Goal: Task Accomplishment & Management: Manage account settings

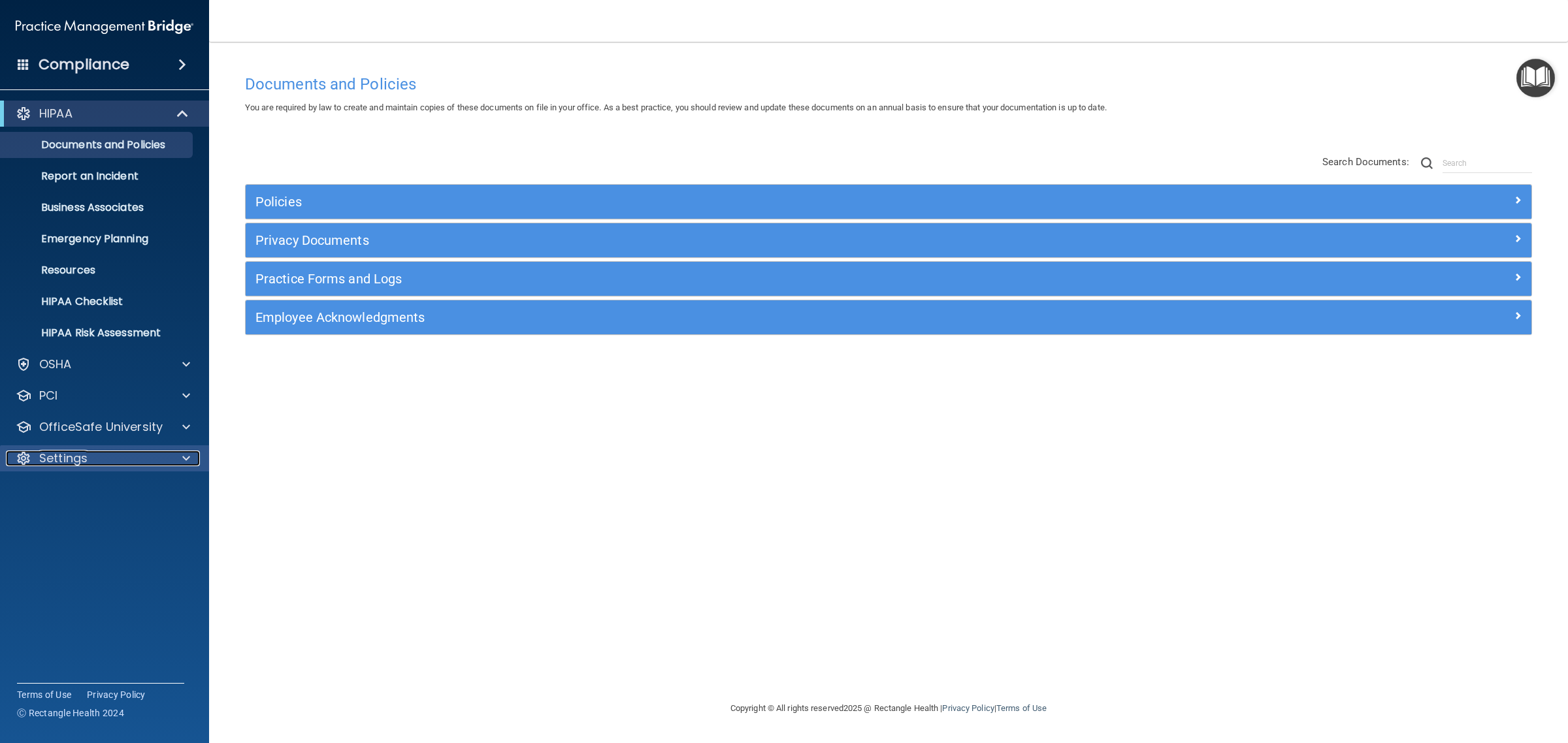
click at [89, 464] on div "Settings" at bounding box center [86, 458] width 162 height 15
click at [89, 520] on p "My Users" at bounding box center [97, 521] width 179 height 13
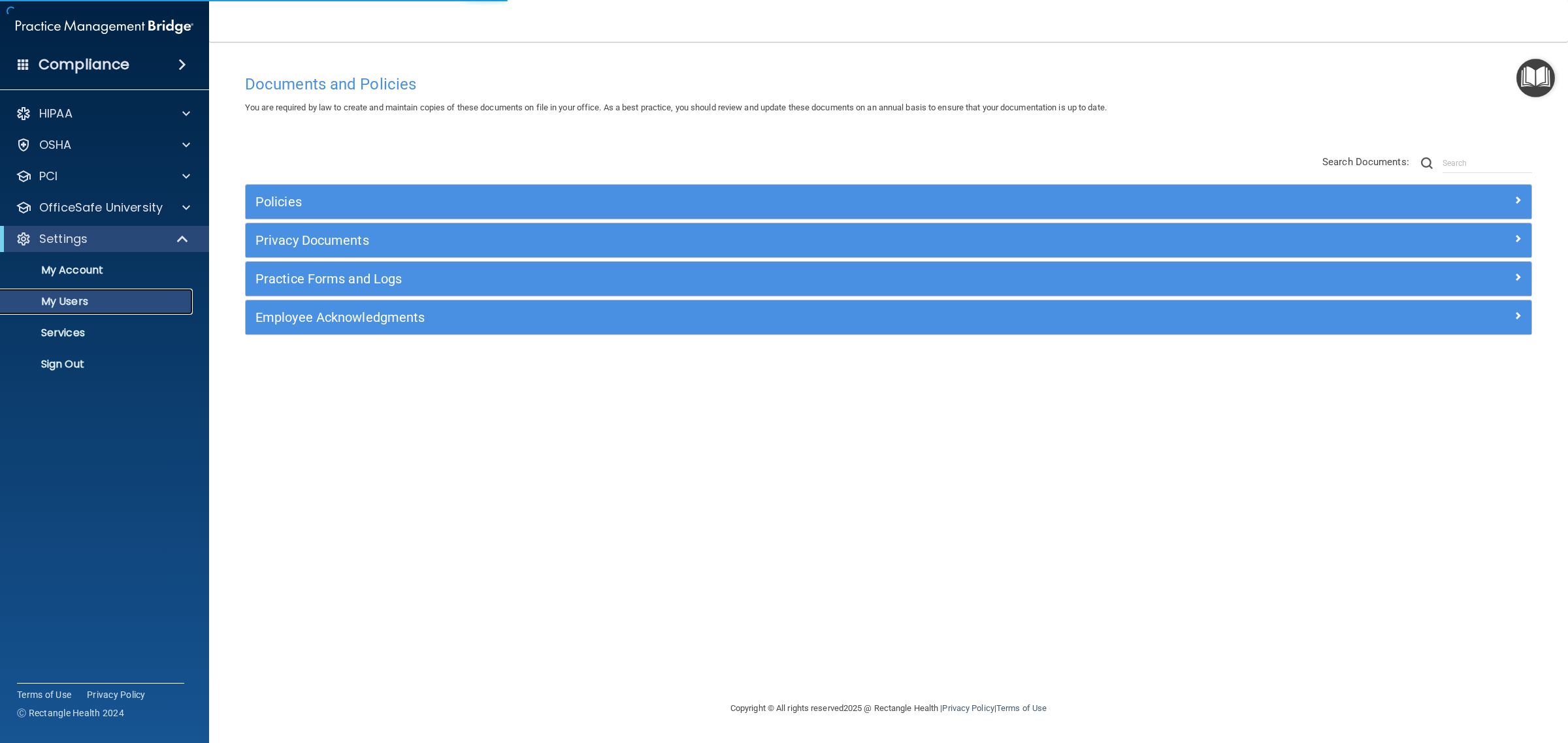
select select "20"
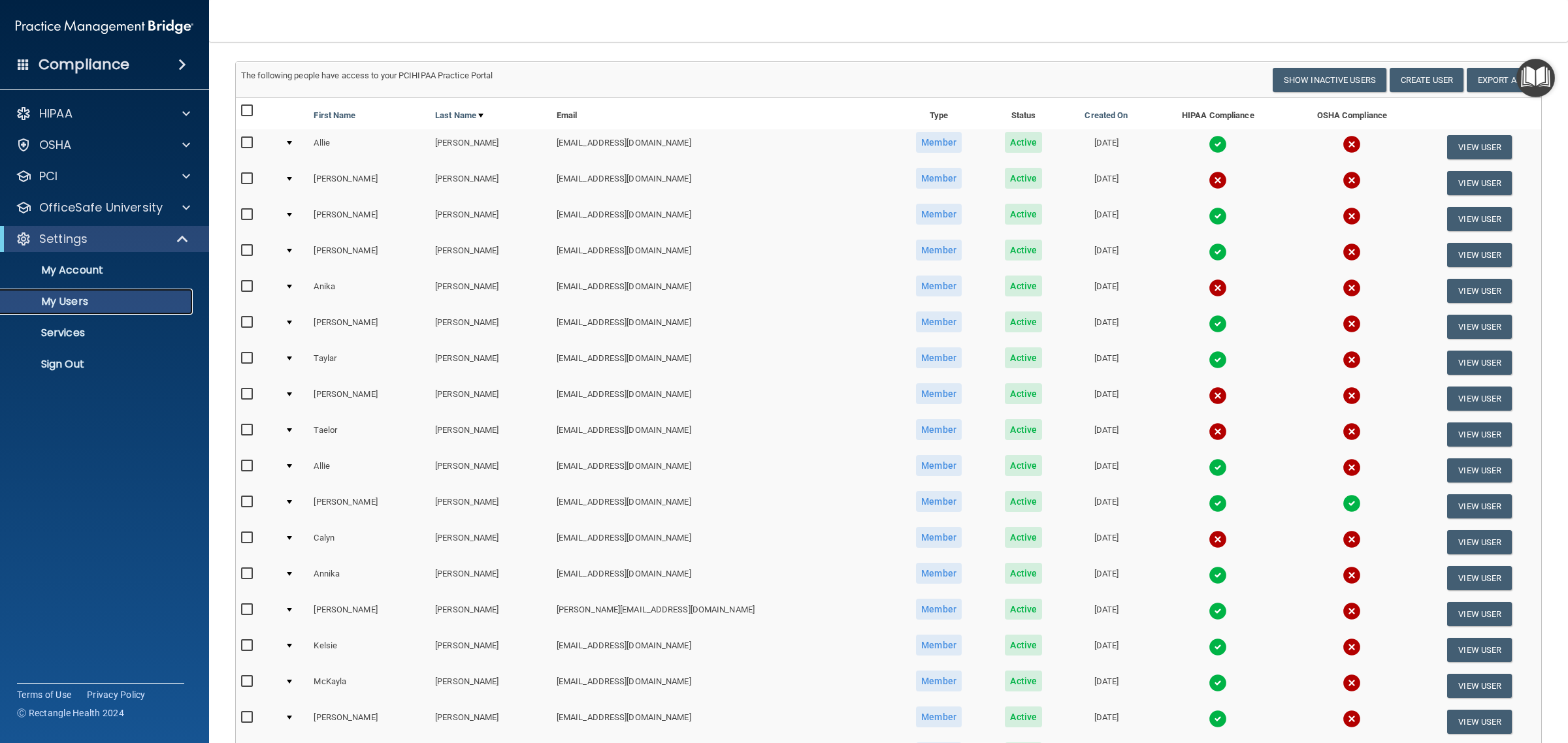
scroll to position [326, 0]
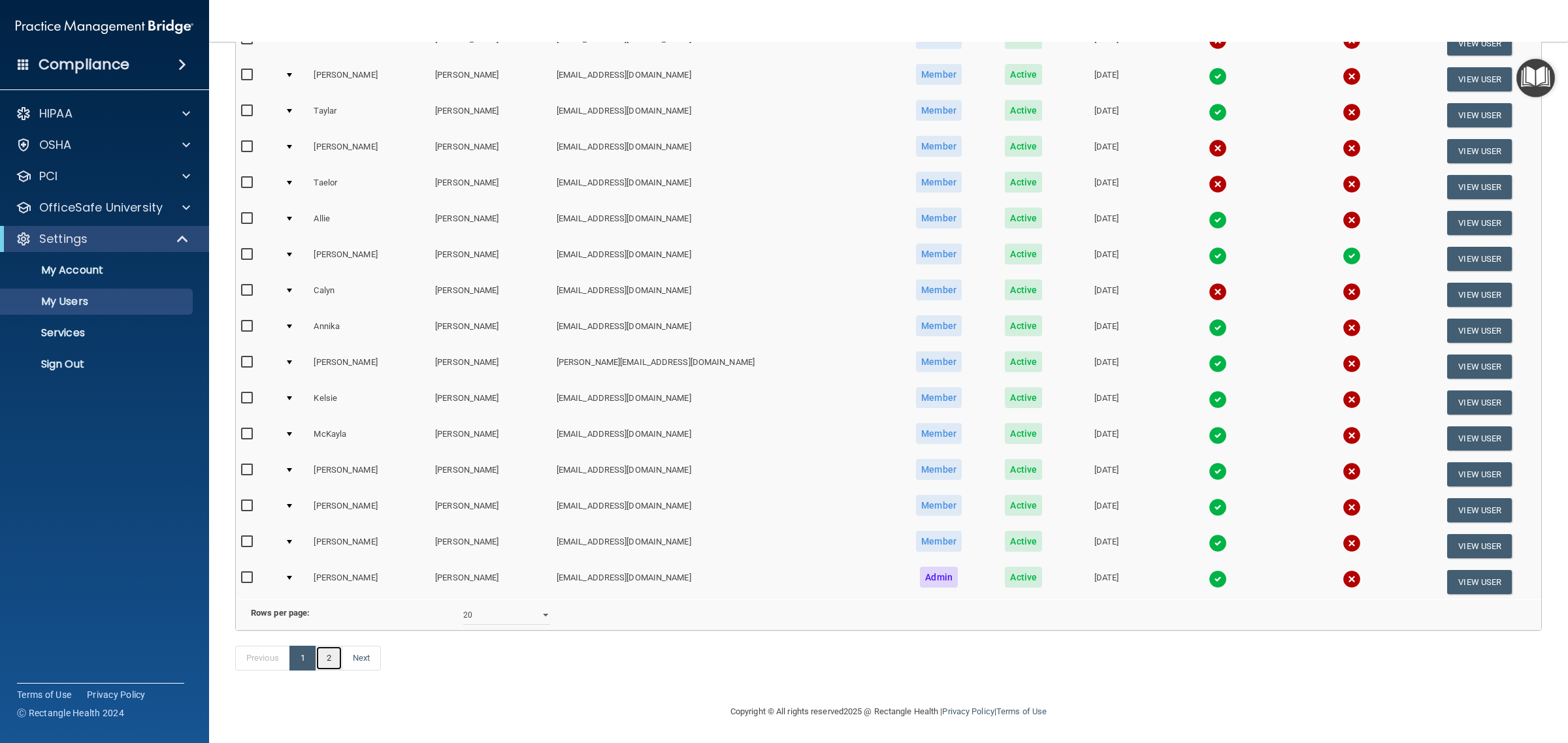
click at [335, 667] on link "2" at bounding box center [328, 658] width 27 height 25
select select "20"
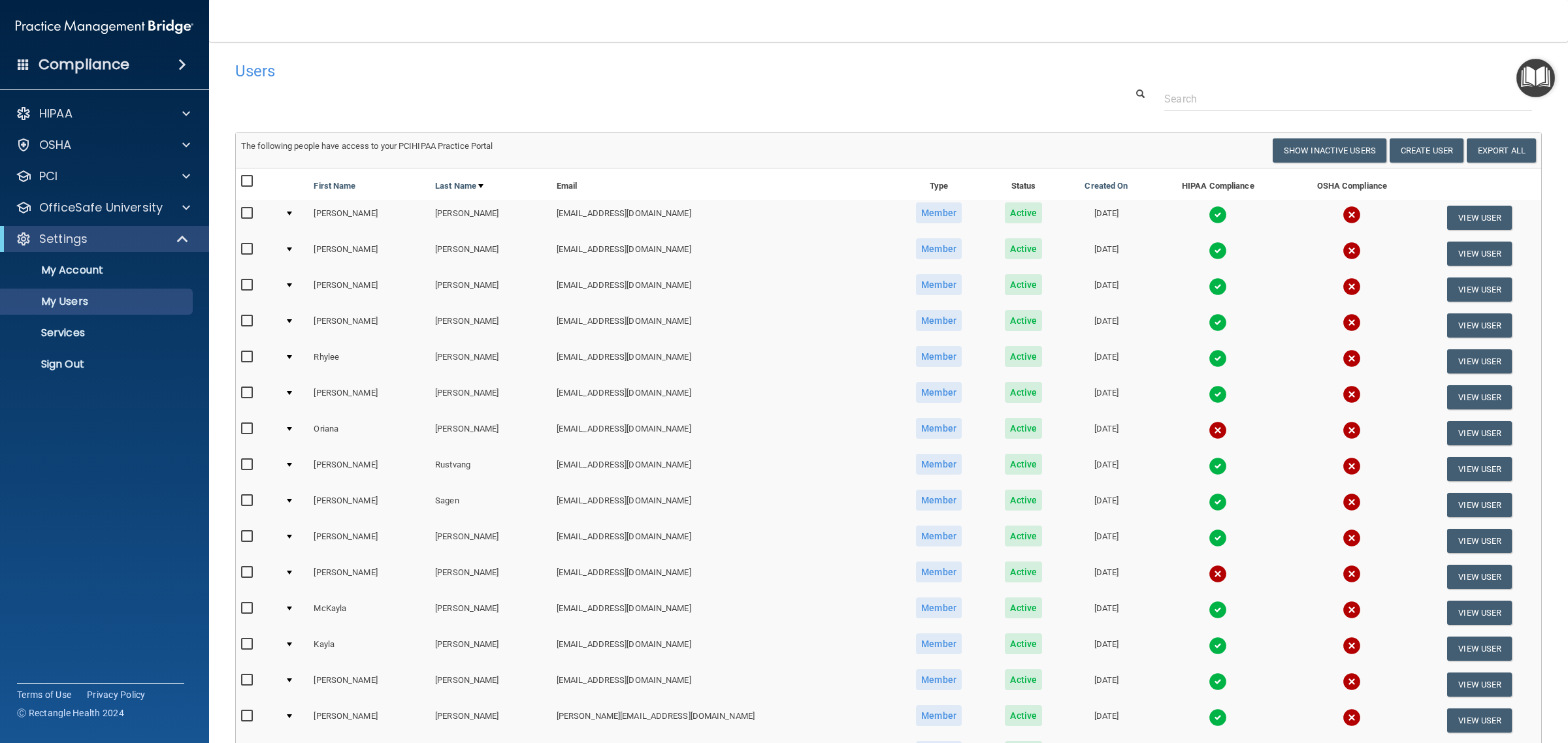
click at [1209, 211] on img at bounding box center [1218, 214] width 19 height 19
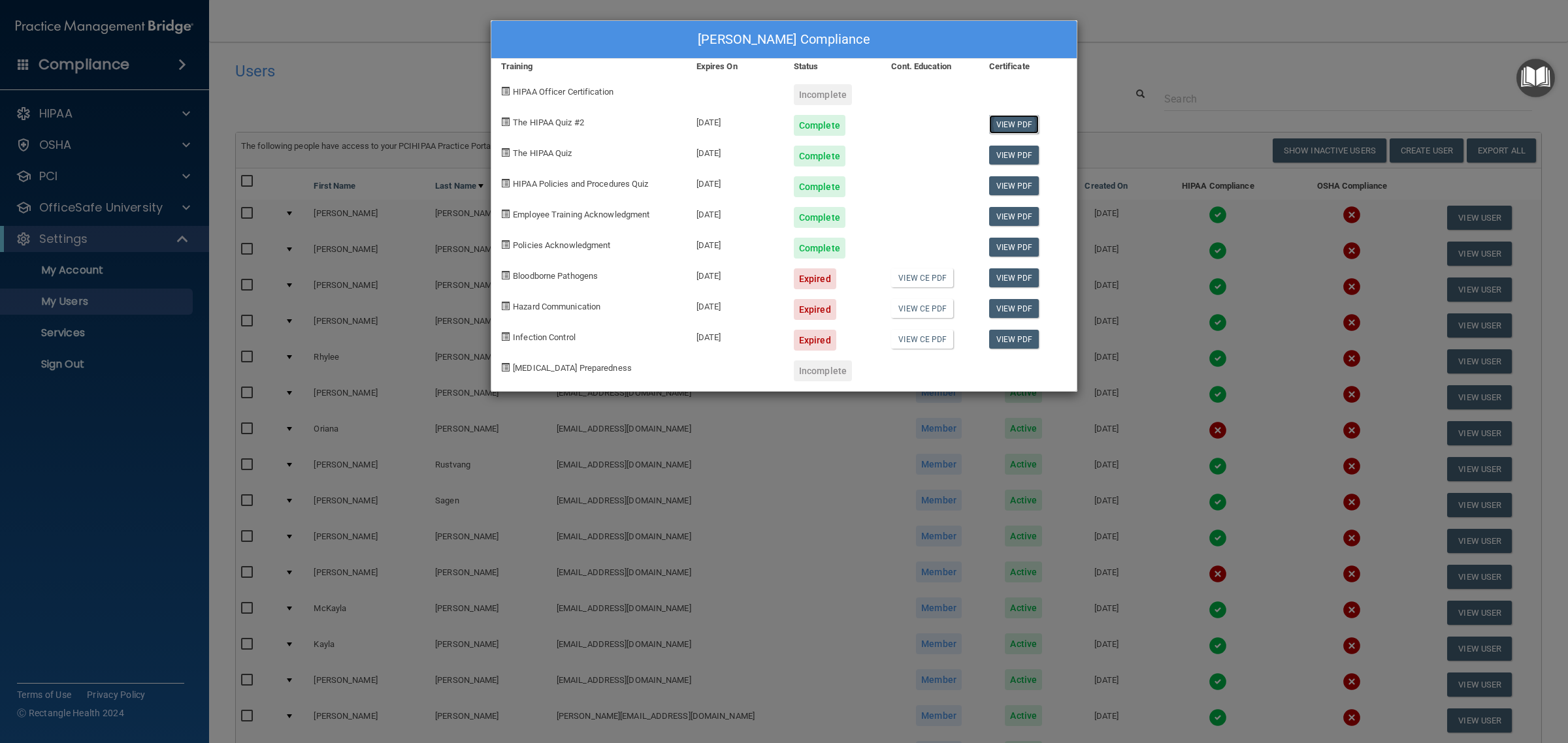
click at [1020, 124] on link "View PDF" at bounding box center [1014, 124] width 50 height 19
click at [997, 158] on link "View PDF" at bounding box center [1014, 154] width 50 height 19
click at [1015, 186] on link "View PDF" at bounding box center [1014, 185] width 50 height 19
click at [1008, 220] on link "View PDF" at bounding box center [1014, 216] width 50 height 19
click at [1028, 252] on link "View PDF" at bounding box center [1014, 247] width 50 height 19
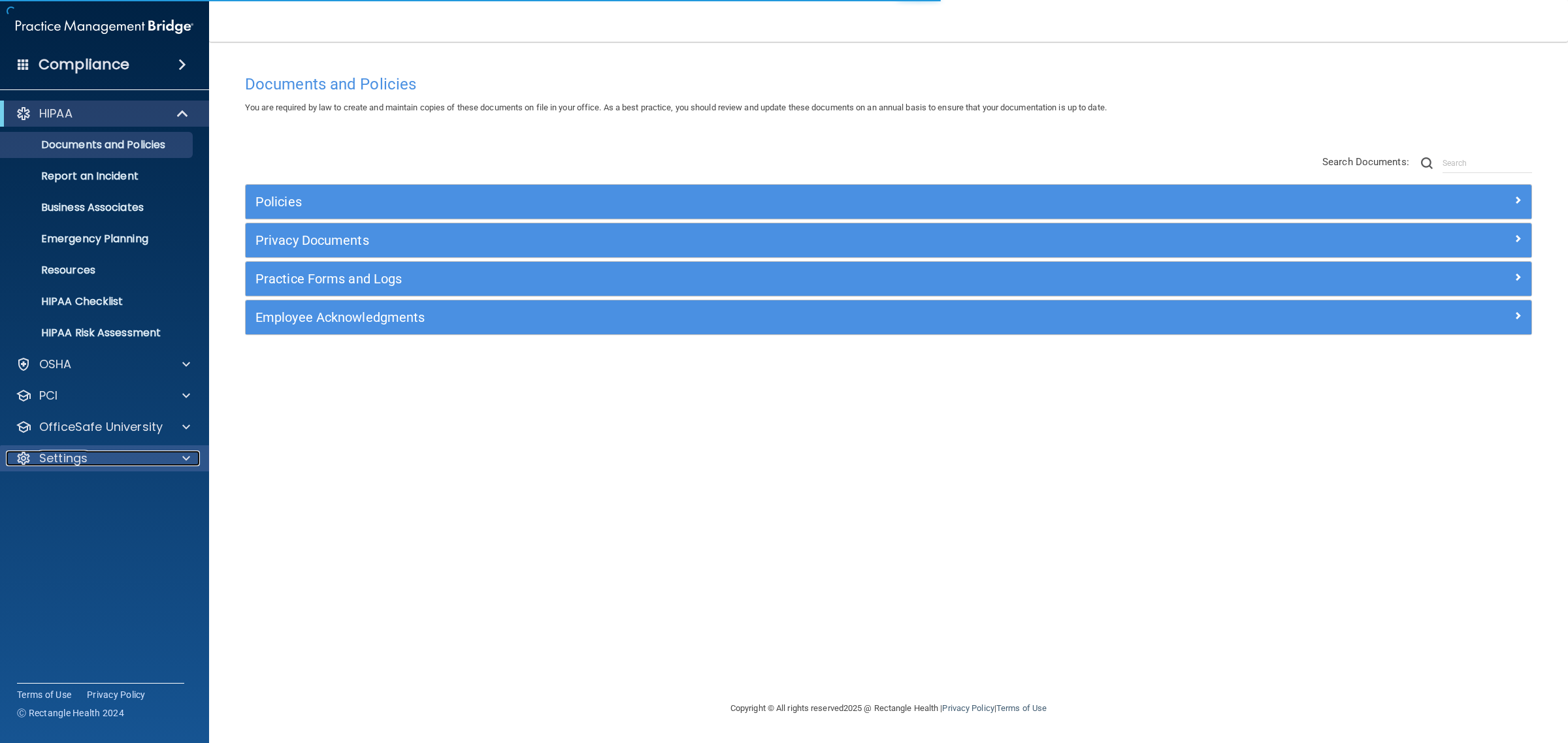
click at [89, 455] on div "Settings" at bounding box center [86, 458] width 162 height 15
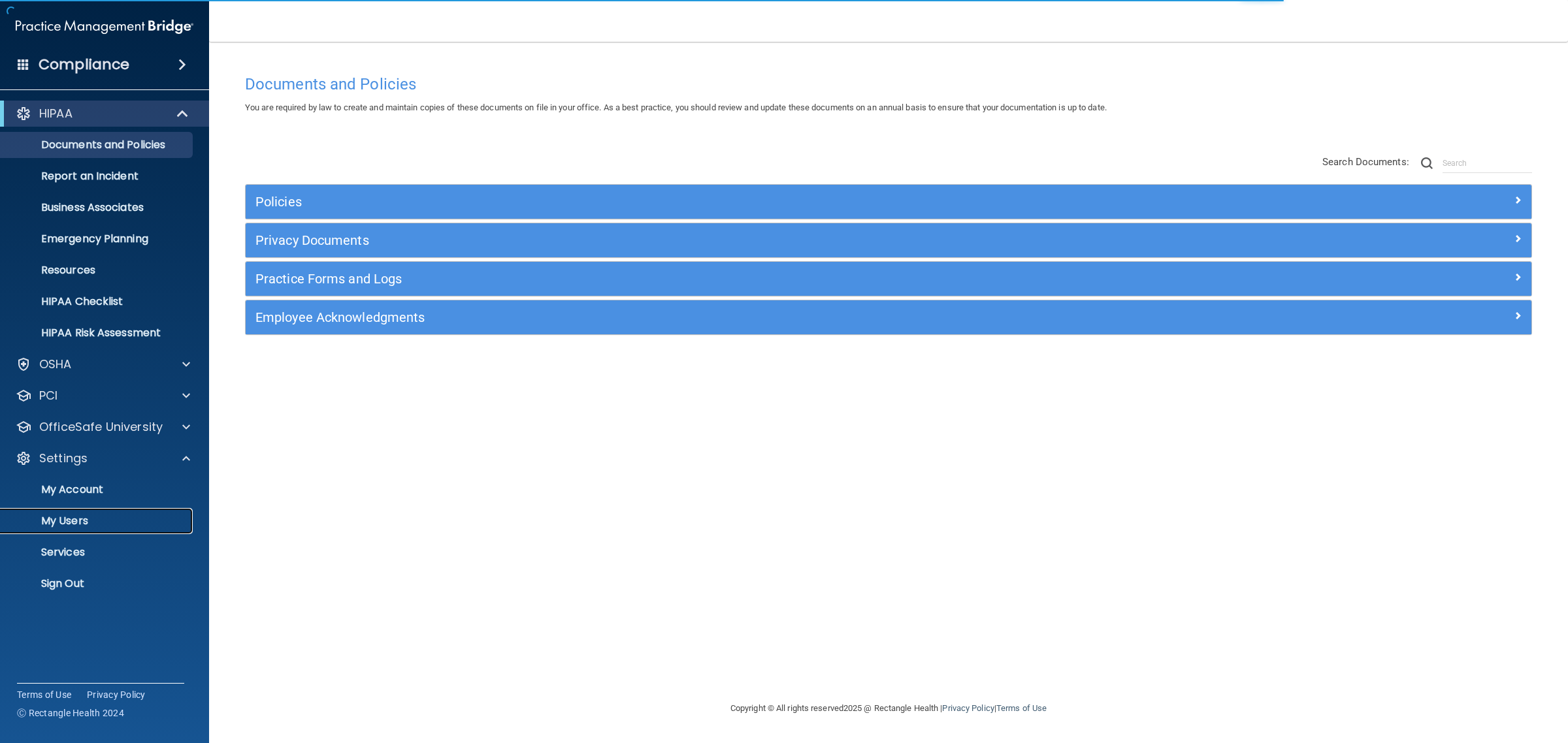
click at [89, 520] on p "My Users" at bounding box center [97, 521] width 179 height 13
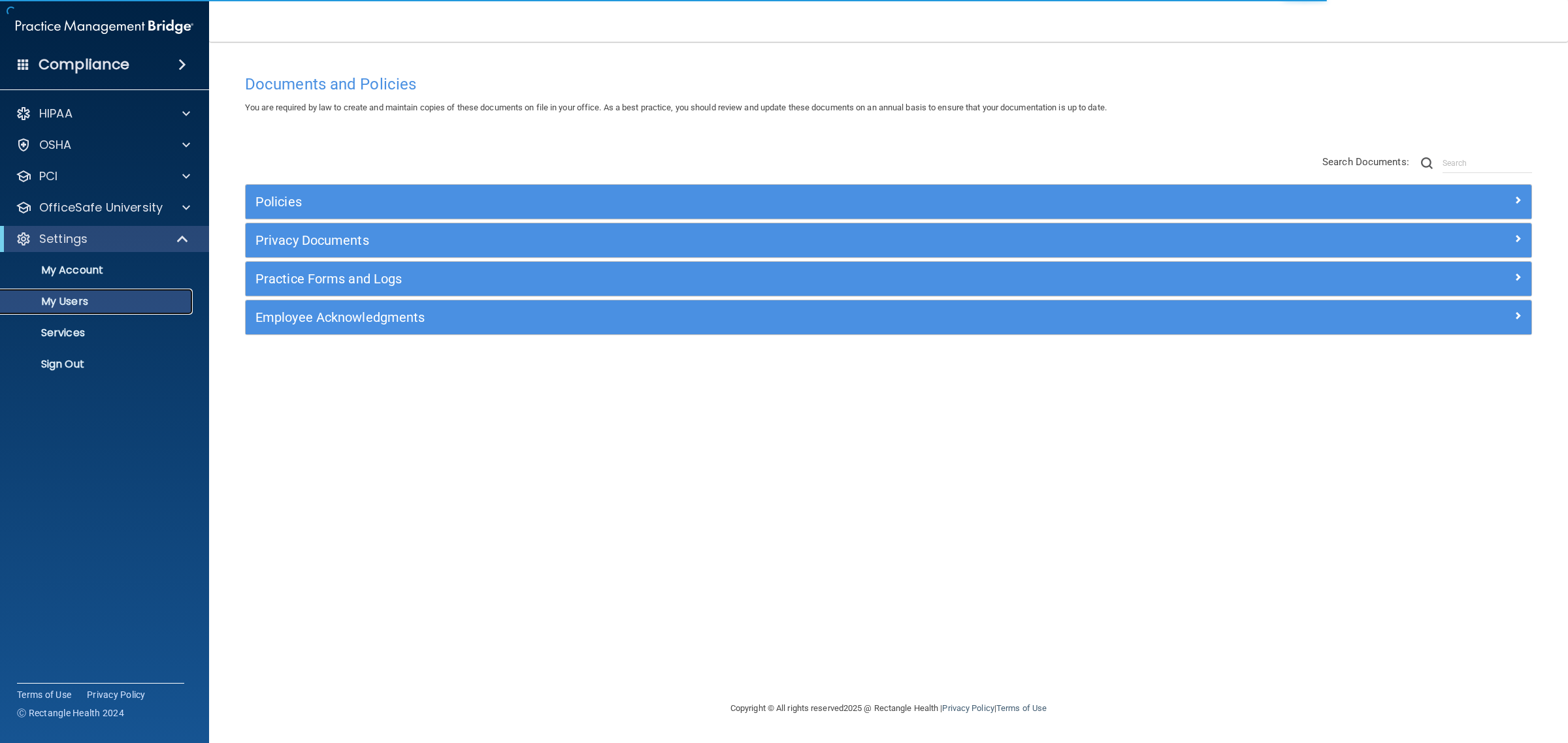
select select "20"
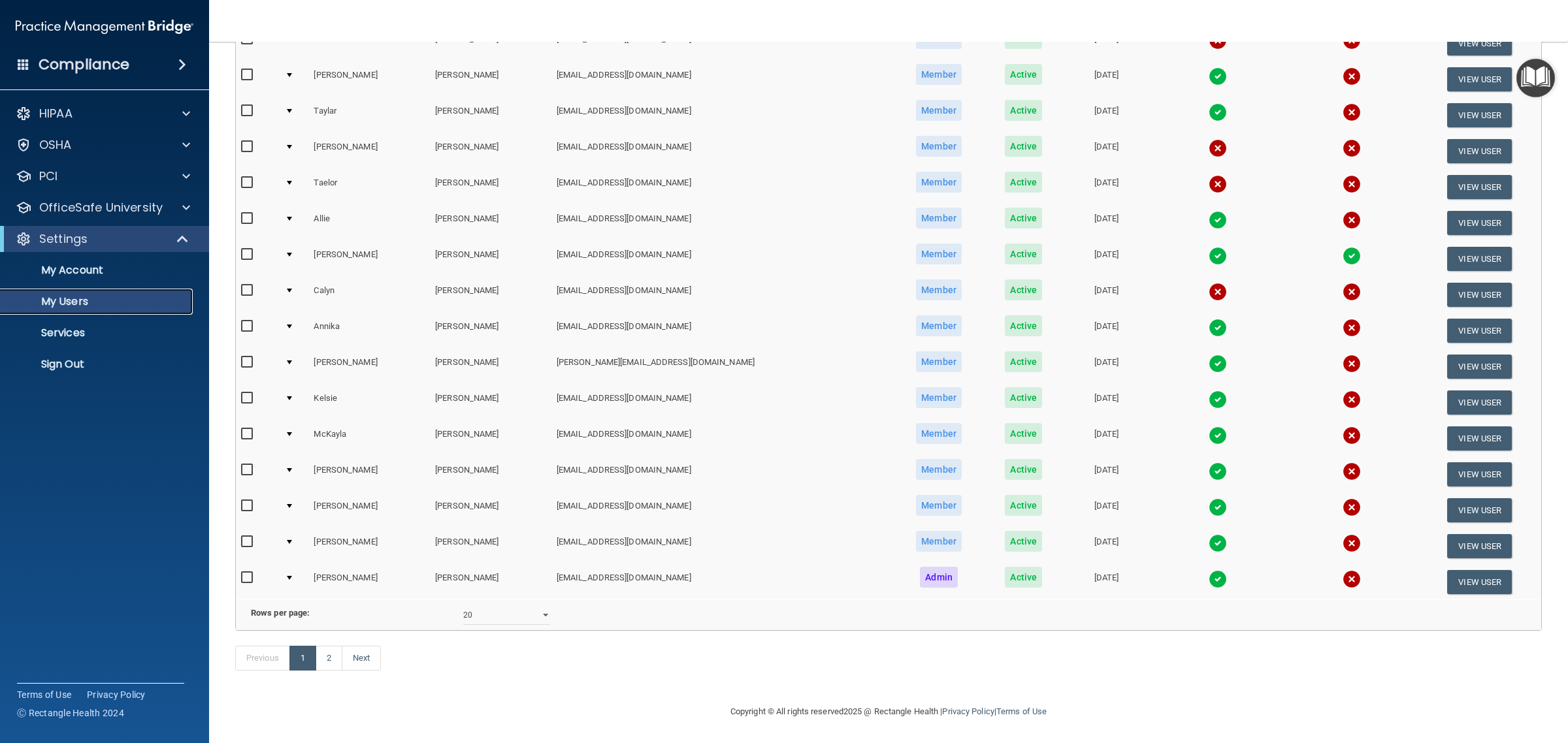
scroll to position [336, 0]
click at [318, 662] on link "2" at bounding box center [328, 658] width 27 height 25
select select "20"
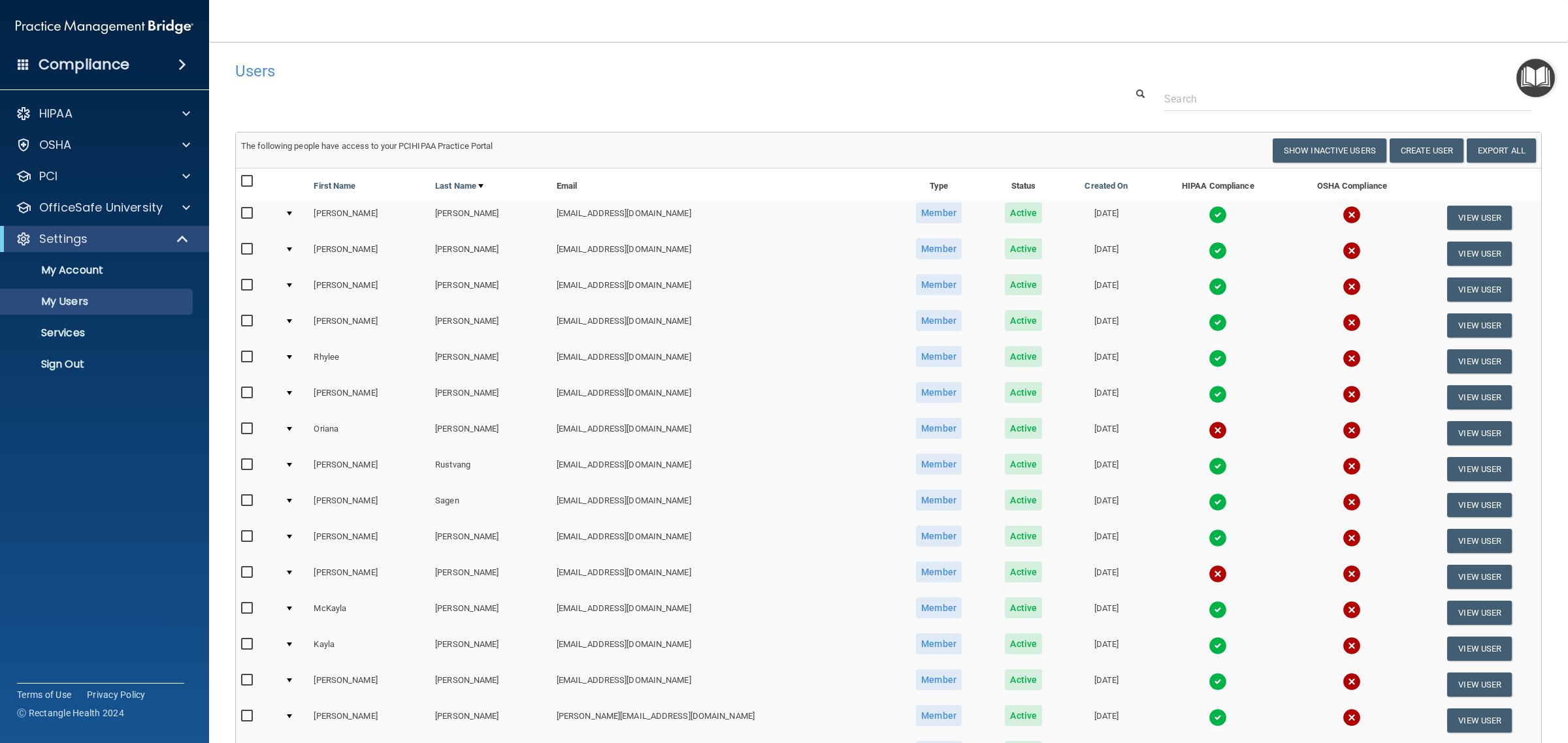
click at [1209, 572] on img at bounding box center [1218, 574] width 19 height 19
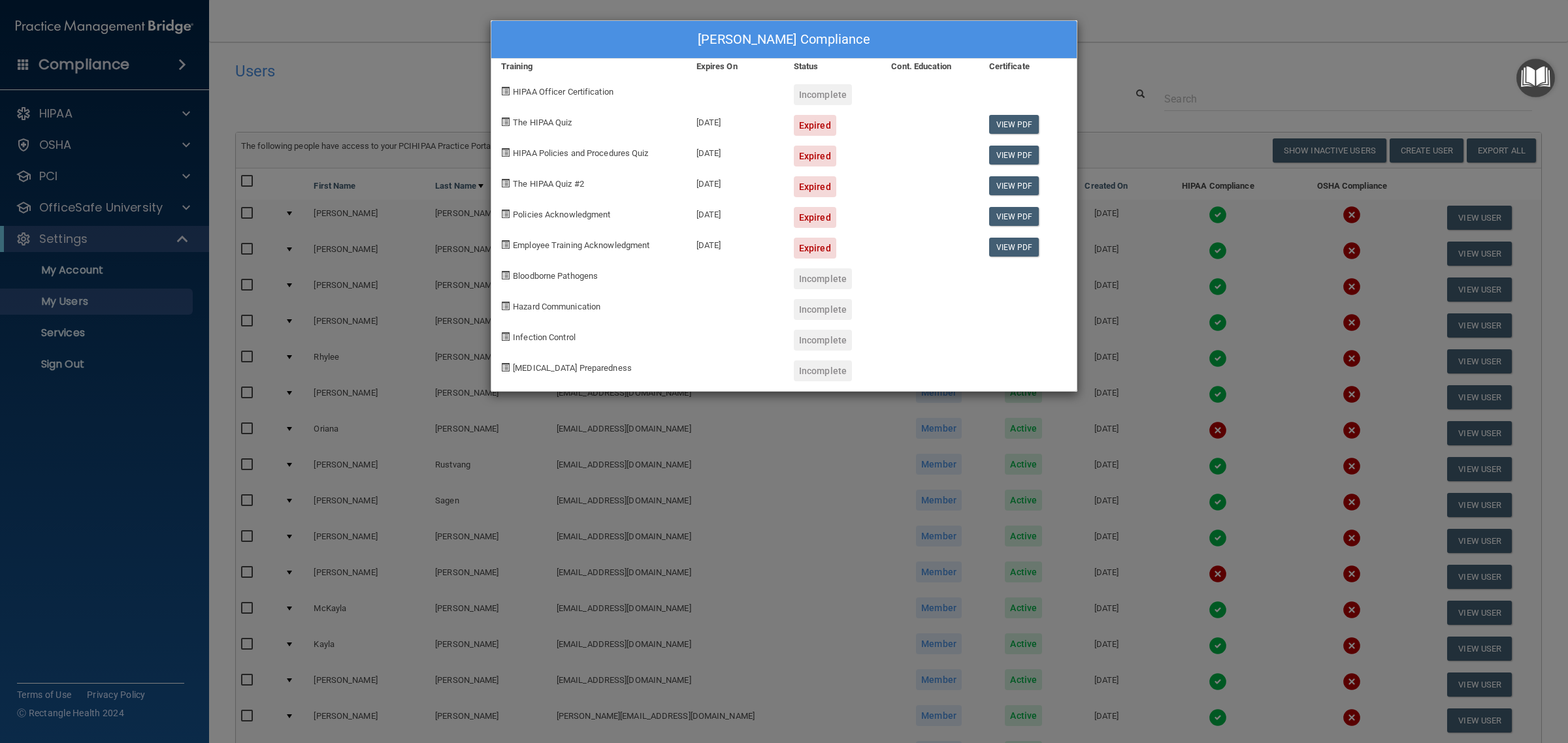
click at [1237, 63] on div "[PERSON_NAME] Compliance Training Expires On Status Cont. Education Certificate…" at bounding box center [784, 371] width 1568 height 743
